Goal: Task Accomplishment & Management: Use online tool/utility

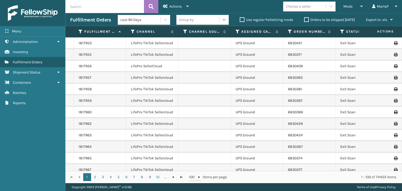
click at [225, 19] on icon at bounding box center [224, 19] width 5 height 5
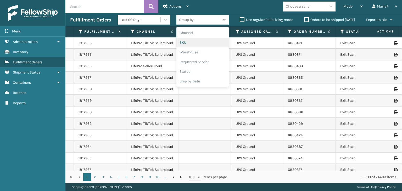
click at [208, 44] on div "SKU" at bounding box center [202, 43] width 52 height 10
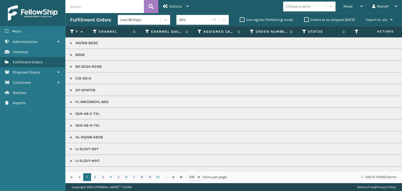
click at [305, 17] on div "Orders to be shipped [DATE]" at bounding box center [331, 20] width 62 height 6
click at [304, 19] on label "Orders to be shipped [DATE]" at bounding box center [329, 20] width 51 height 4
click at [304, 19] on input "Orders to be shipped [DATE]" at bounding box center [304, 18] width 0 height 3
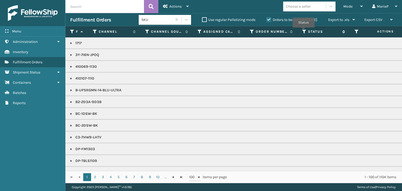
click at [304, 31] on icon at bounding box center [304, 31] width 4 height 5
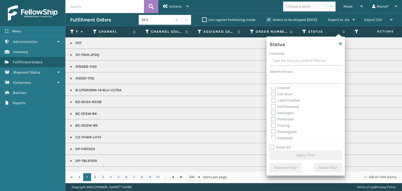
scroll to position [29, 0]
click at [275, 111] on label "Picking" at bounding box center [280, 111] width 19 height 4
click at [272, 111] on input "Picking" at bounding box center [271, 109] width 0 height 3
checkbox input "true"
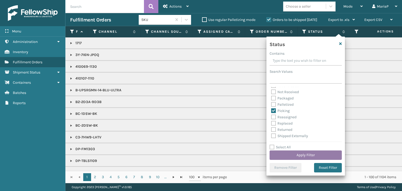
click at [305, 156] on button "Apply Filter" at bounding box center [306, 155] width 72 height 9
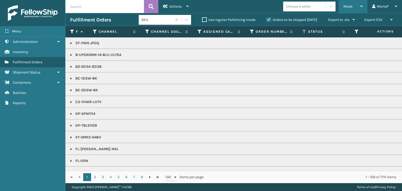
click at [352, 6] on span "Mode" at bounding box center [348, 6] width 9 height 4
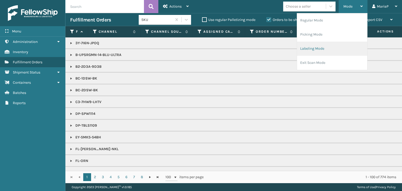
click at [339, 45] on li "Labeling Mode" at bounding box center [332, 49] width 70 height 14
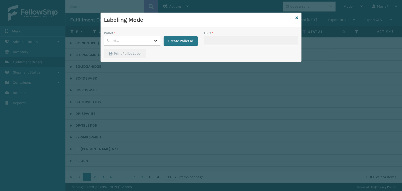
click at [154, 41] on icon at bounding box center [155, 40] width 5 height 5
click at [172, 39] on button "Create Pallet Id" at bounding box center [181, 40] width 34 height 9
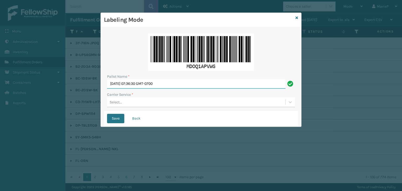
drag, startPoint x: 220, startPoint y: 85, endPoint x: 94, endPoint y: 75, distance: 125.8
click at [94, 75] on div "Labeling Mode Pallet Name * [DATE] 07:36:30 GMT-0700 Carrier Service * Select..…" at bounding box center [201, 95] width 402 height 191
type input "m"
type input "MTRZ622402"
click at [291, 103] on icon at bounding box center [290, 102] width 5 height 5
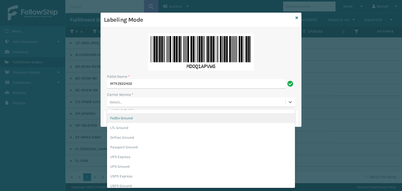
scroll to position [30, 0]
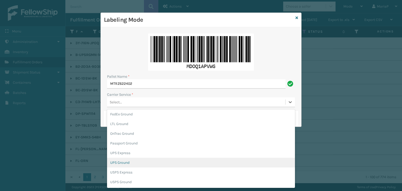
click at [206, 161] on div "UPS Ground" at bounding box center [201, 163] width 188 height 10
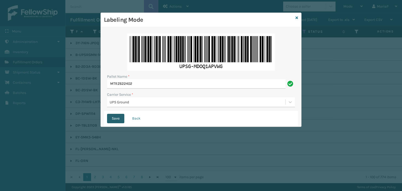
drag, startPoint x: 114, startPoint y: 120, endPoint x: 119, endPoint y: 121, distance: 5.3
click at [115, 120] on button "Save" at bounding box center [115, 118] width 17 height 9
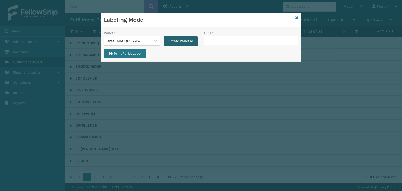
click at [181, 40] on button "Create Pallet Id" at bounding box center [181, 40] width 34 height 9
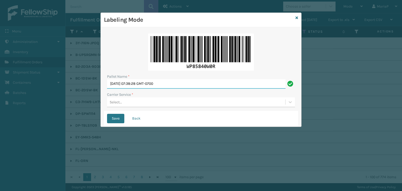
drag, startPoint x: 144, startPoint y: 87, endPoint x: 74, endPoint y: 88, distance: 69.9
click at [78, 90] on div "Labeling Mode Pallet Name * [DATE] 07:38:28 GMT-0700 Carrier Service * Select..…" at bounding box center [201, 95] width 402 height 191
type input "FDXU835221"
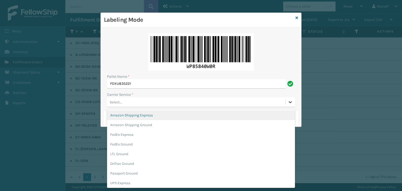
click at [293, 101] on icon at bounding box center [290, 102] width 5 height 5
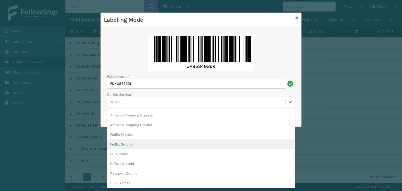
click at [241, 141] on div "FedEx Ground" at bounding box center [201, 145] width 188 height 10
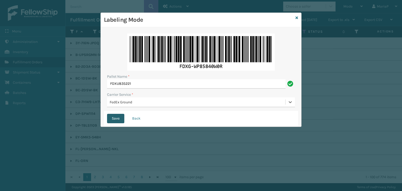
click at [113, 118] on button "Save" at bounding box center [115, 118] width 17 height 9
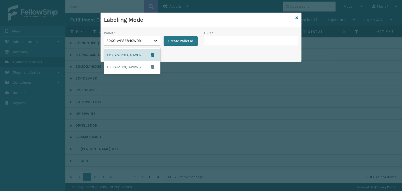
click at [154, 39] on icon at bounding box center [155, 40] width 5 height 5
click at [120, 66] on div "UPSG-MDOQ1APVWG" at bounding box center [132, 67] width 57 height 12
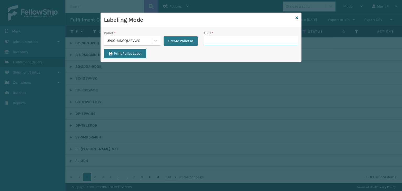
drag, startPoint x: 231, startPoint y: 43, endPoint x: 232, endPoint y: 39, distance: 4.1
click at [231, 42] on input "UPC *" at bounding box center [251, 40] width 94 height 9
click at [296, 17] on icon at bounding box center [297, 18] width 3 height 4
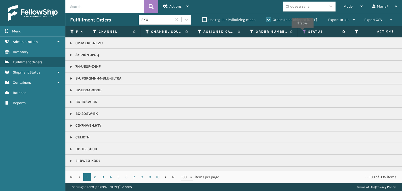
click at [303, 32] on icon at bounding box center [304, 31] width 4 height 5
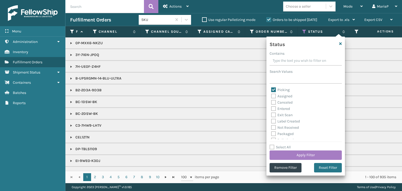
click at [273, 89] on label "Picking" at bounding box center [280, 90] width 19 height 4
click at [272, 89] on input "Picking" at bounding box center [271, 88] width 0 height 3
checkbox input "false"
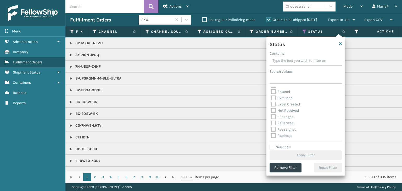
scroll to position [26, 0]
click at [274, 114] on label "Palletized" at bounding box center [282, 114] width 23 height 4
click at [272, 114] on input "Palletized" at bounding box center [271, 112] width 0 height 3
checkbox input "true"
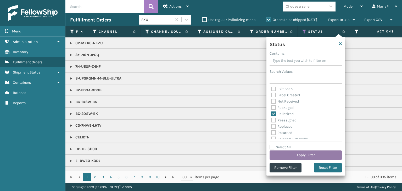
click at [306, 153] on button "Apply Filter" at bounding box center [306, 155] width 72 height 9
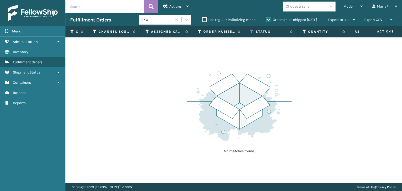
click at [267, 18] on label "Orders to be shipped [DATE]" at bounding box center [292, 20] width 51 height 4
click at [267, 18] on input "Orders to be shipped [DATE]" at bounding box center [267, 18] width 0 height 3
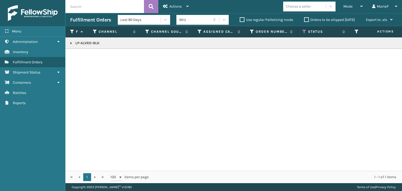
click at [70, 43] on link at bounding box center [71, 43] width 4 height 4
click at [84, 55] on link "2022436" at bounding box center [86, 54] width 15 height 5
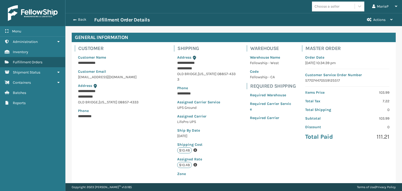
scroll to position [26, 0]
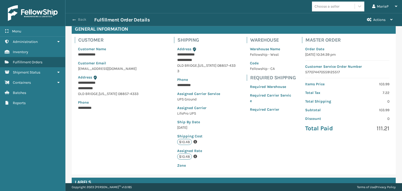
click at [79, 21] on button "Back" at bounding box center [82, 19] width 24 height 5
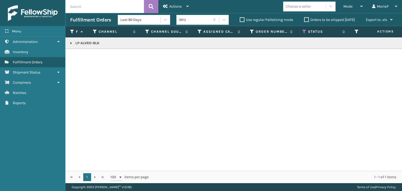
click at [72, 43] on link at bounding box center [71, 43] width 4 height 4
click at [394, 55] on icon at bounding box center [395, 55] width 3 height 4
click at [305, 20] on label "Orders to be shipped [DATE]" at bounding box center [329, 20] width 51 height 4
click at [305, 20] on input "Orders to be shipped [DATE]" at bounding box center [304, 18] width 0 height 3
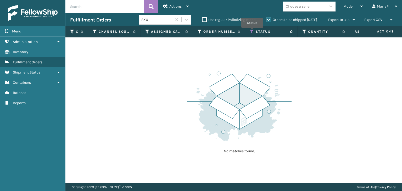
click at [252, 31] on icon at bounding box center [252, 31] width 4 height 5
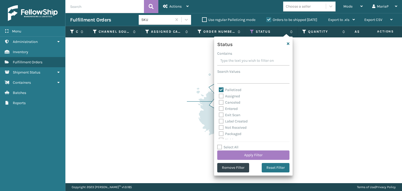
click at [222, 92] on div "Palletized" at bounding box center [253, 90] width 69 height 6
click at [218, 89] on div "Palletized Assigned Canceled Entered Exit Scan Label Created Not Received Packa…" at bounding box center [253, 113] width 72 height 52
click at [219, 89] on label "Palletized" at bounding box center [230, 90] width 23 height 4
click at [219, 89] on input "Palletized" at bounding box center [219, 88] width 0 height 3
checkbox input "false"
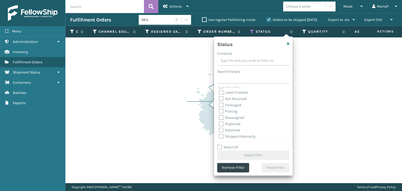
scroll to position [29, 0]
click at [222, 111] on label "Picking" at bounding box center [228, 111] width 19 height 4
click at [219, 111] on input "Picking" at bounding box center [219, 109] width 0 height 3
checkbox input "true"
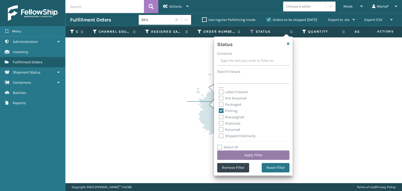
click at [240, 153] on button "Apply Filter" at bounding box center [253, 155] width 72 height 9
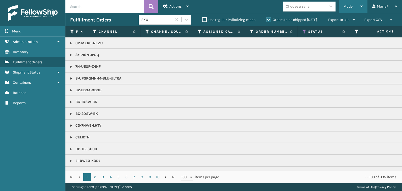
click at [356, 5] on div "Mode" at bounding box center [353, 6] width 19 height 13
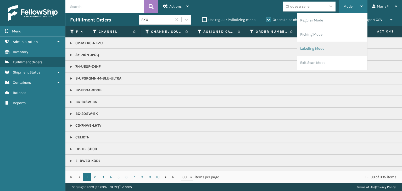
click at [331, 51] on li "Labeling Mode" at bounding box center [332, 49] width 70 height 14
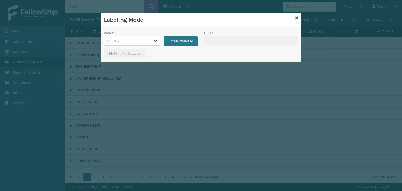
click at [157, 41] on icon at bounding box center [155, 40] width 5 height 5
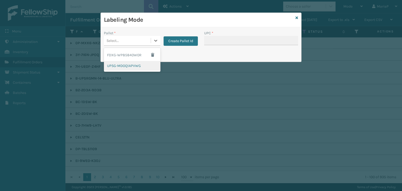
click at [146, 65] on div "UPSG-MDOQ1APVWG" at bounding box center [132, 66] width 57 height 10
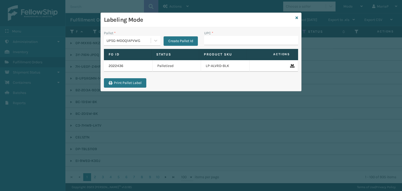
click at [217, 46] on div "UPC *" at bounding box center [251, 39] width 100 height 19
click at [220, 41] on input "UPC *" at bounding box center [251, 40] width 94 height 9
click at [297, 19] on icon at bounding box center [297, 18] width 3 height 4
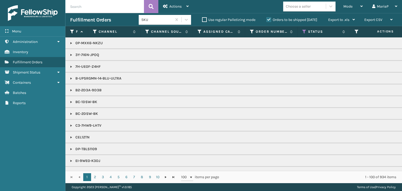
click at [270, 19] on label "Orders to be shipped [DATE]" at bounding box center [292, 20] width 51 height 4
click at [267, 19] on input "Orders to be shipped [DATE]" at bounding box center [267, 18] width 0 height 3
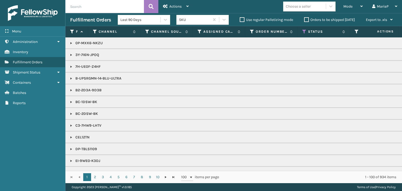
drag, startPoint x: 304, startPoint y: 32, endPoint x: 306, endPoint y: 36, distance: 4.1
click at [305, 32] on icon at bounding box center [304, 31] width 4 height 5
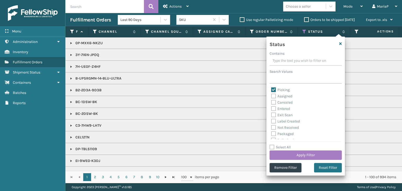
drag, startPoint x: 274, startPoint y: 89, endPoint x: 275, endPoint y: 91, distance: 2.7
click at [275, 89] on label "Picking" at bounding box center [280, 90] width 19 height 4
click at [272, 89] on input "Picking" at bounding box center [271, 88] width 0 height 3
checkbox input "false"
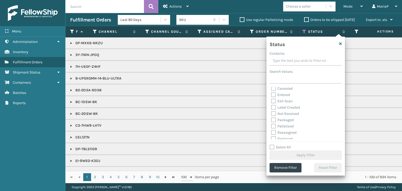
scroll to position [26, 0]
click at [271, 113] on label "Palletized" at bounding box center [282, 114] width 23 height 4
click at [271, 113] on input "Palletized" at bounding box center [271, 112] width 0 height 3
checkbox input "true"
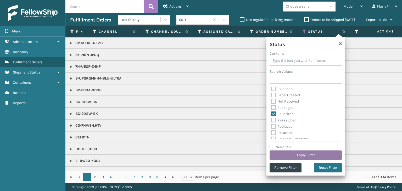
click at [294, 152] on button "Apply Filter" at bounding box center [306, 155] width 72 height 9
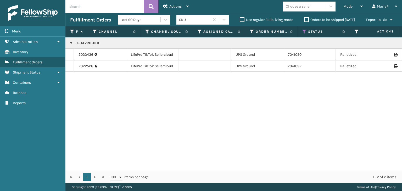
click at [394, 54] on icon at bounding box center [395, 55] width 3 height 4
click at [394, 67] on icon at bounding box center [395, 66] width 3 height 4
click at [356, 10] on div "Mode" at bounding box center [353, 6] width 19 height 13
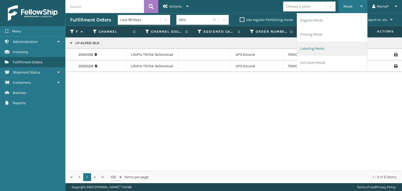
click at [341, 46] on li "Labeling Mode" at bounding box center [332, 49] width 70 height 14
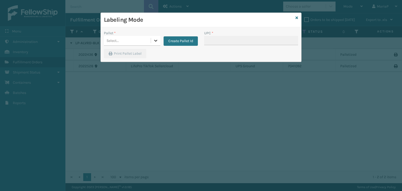
click at [158, 43] on div at bounding box center [155, 40] width 9 height 9
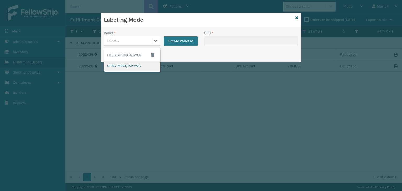
click at [142, 67] on div "UPSG-MDOQ1APVWG" at bounding box center [132, 66] width 57 height 10
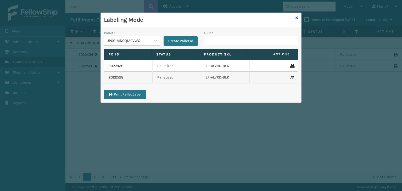
click at [221, 39] on input "UPC *" at bounding box center [251, 40] width 94 height 9
click at [298, 18] on icon at bounding box center [297, 18] width 3 height 4
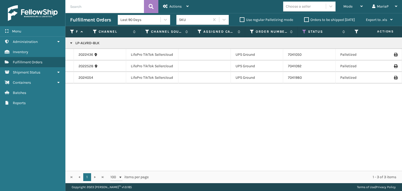
click at [394, 78] on icon at bounding box center [395, 78] width 3 height 4
click at [385, 4] on div "MariaP" at bounding box center [384, 6] width 25 height 13
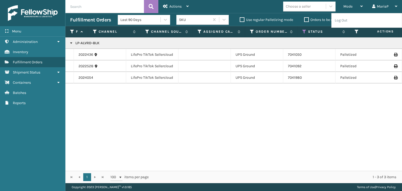
drag, startPoint x: 376, startPoint y: 20, endPoint x: 364, endPoint y: 28, distance: 14.2
click at [376, 21] on li "Log Out" at bounding box center [367, 20] width 70 height 14
